Goal: Navigation & Orientation: Find specific page/section

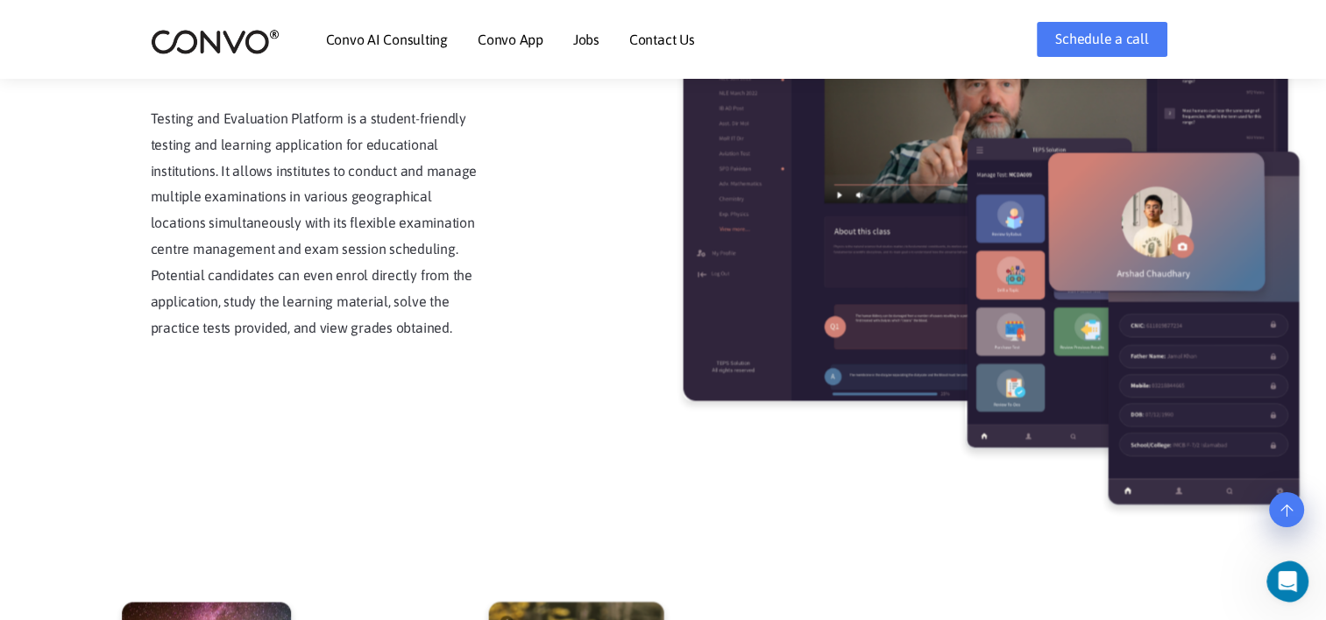
scroll to position [2916, 0]
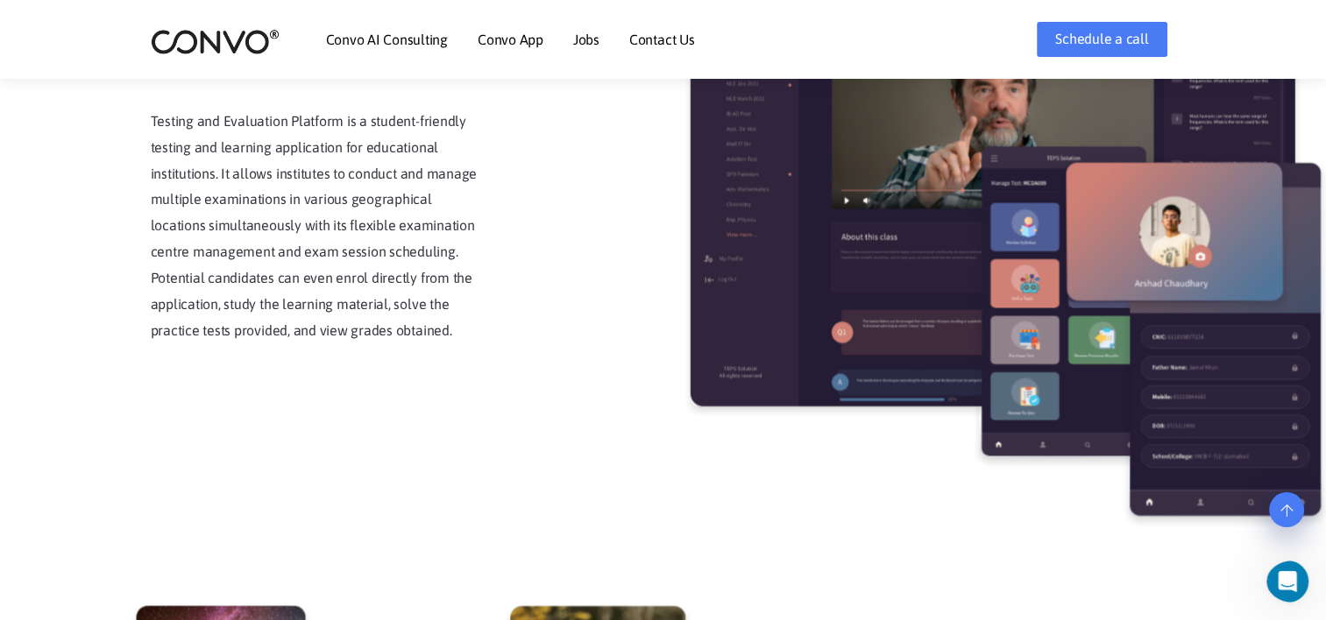
click at [417, 295] on p "Testing and Evaluation Platform is a student-friendly testing and learning appl…" at bounding box center [317, 227] width 333 height 236
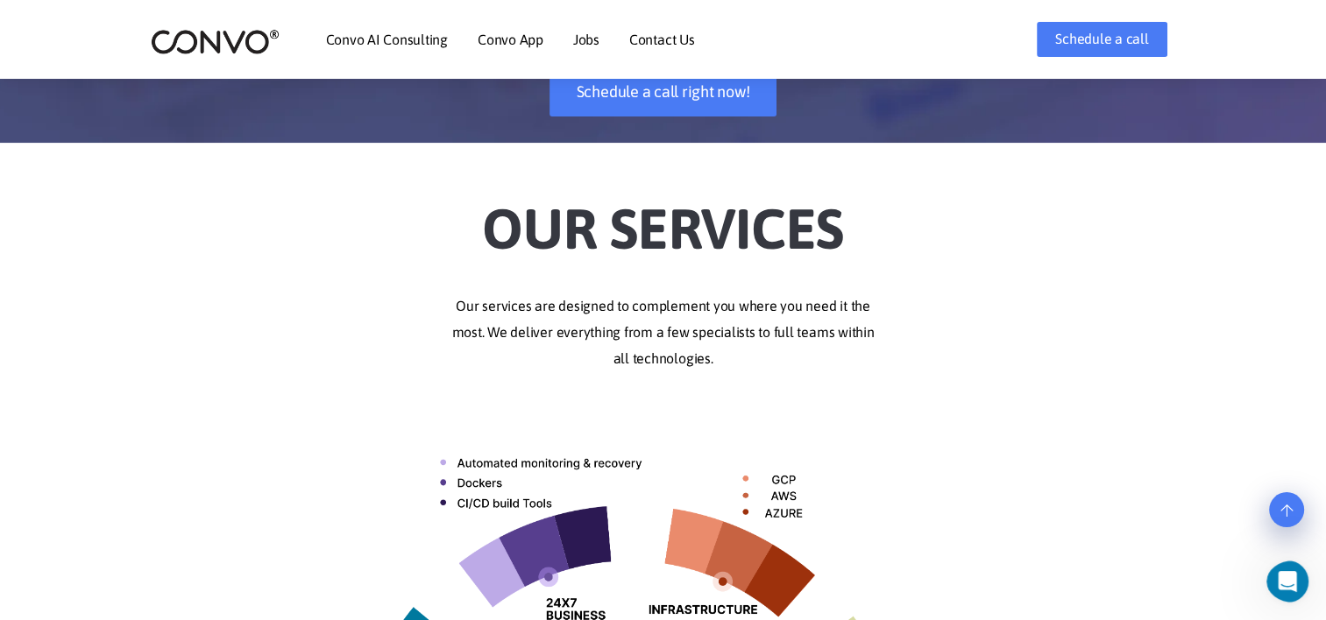
scroll to position [0, 0]
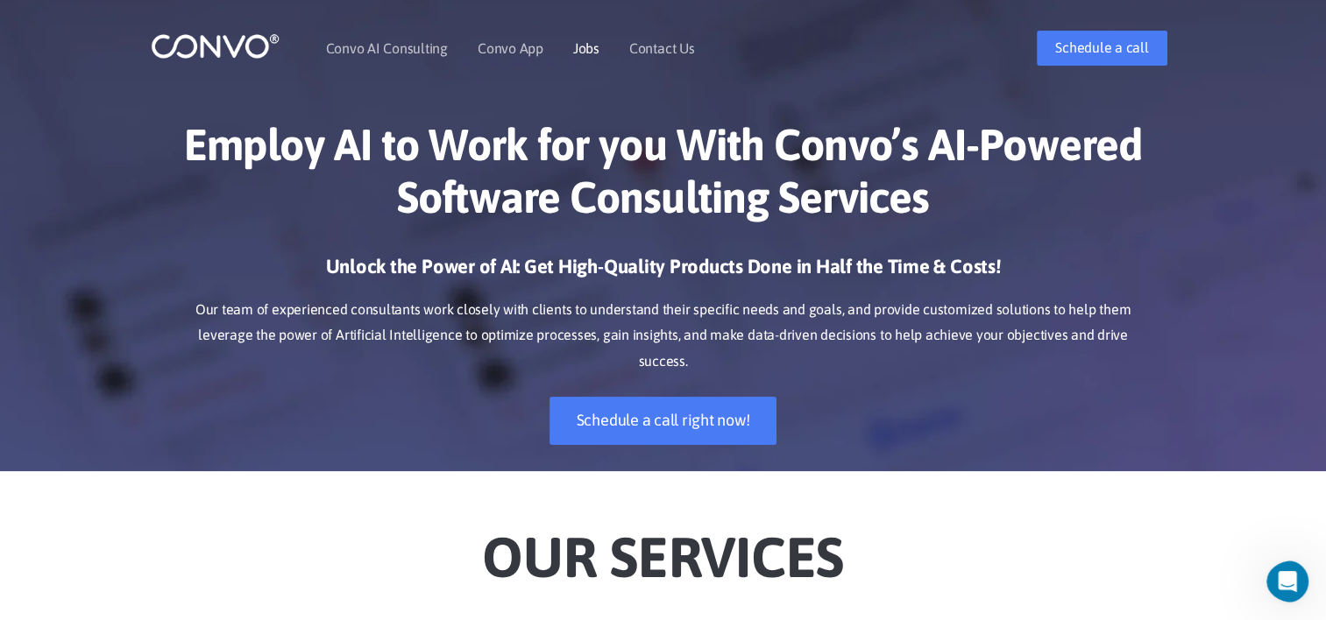
click at [590, 49] on link "Jobs" at bounding box center [586, 48] width 26 height 14
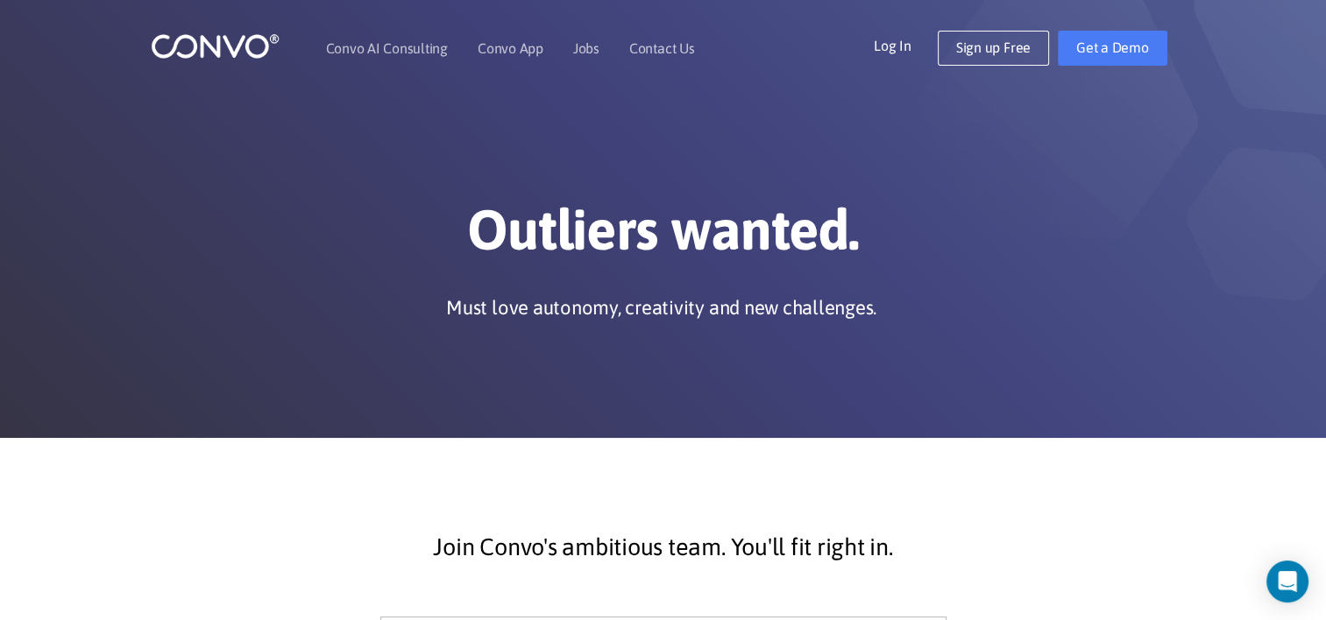
click at [224, 37] on img at bounding box center [215, 45] width 129 height 27
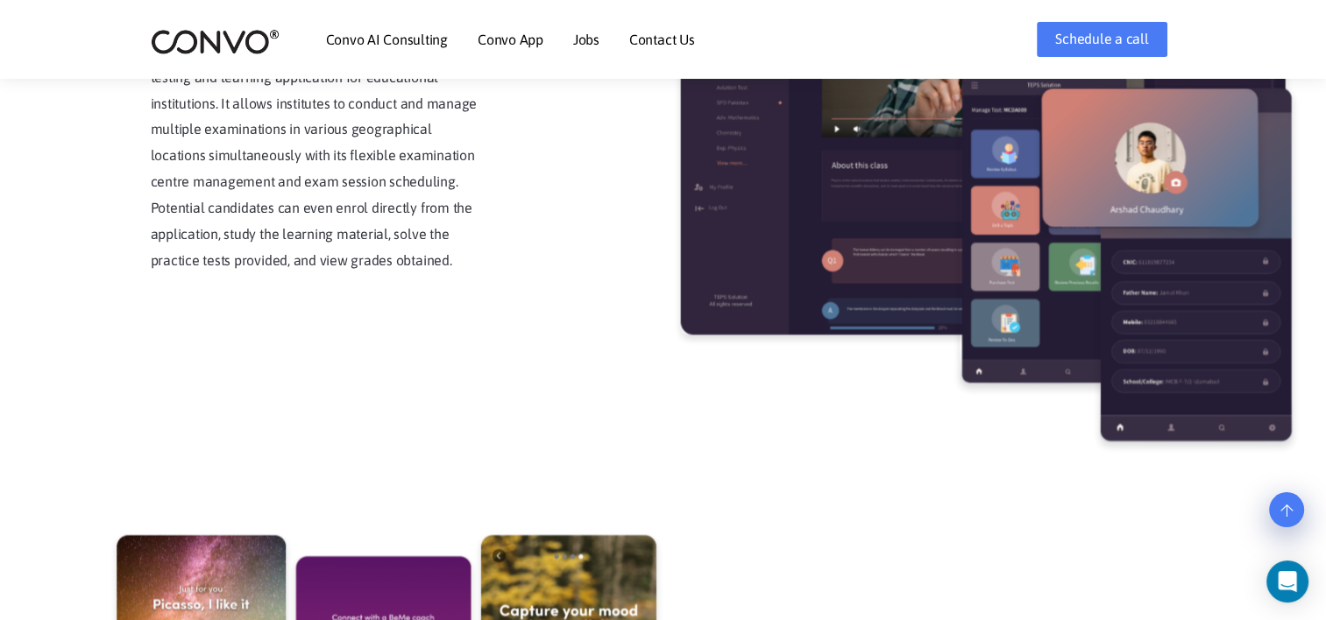
scroll to position [2985, 0]
